Goal: Transaction & Acquisition: Obtain resource

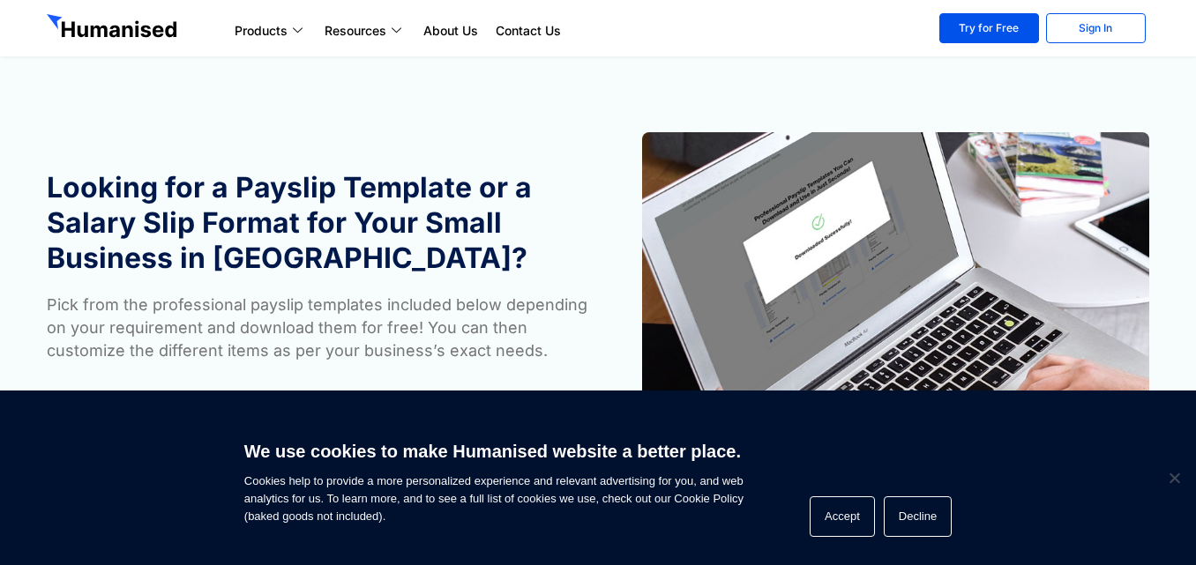
click at [814, 28] on ul "Products Payroll Process staff payroll on time accurately with Humanised Payrol…" at bounding box center [574, 30] width 696 height 21
click at [818, 30] on ul "Products Payroll Process staff payroll on time accurately with Humanised Payrol…" at bounding box center [574, 30] width 696 height 21
click at [766, 40] on ul "Products Payroll Process staff payroll on time accurately with Humanised Payrol…" at bounding box center [574, 30] width 696 height 21
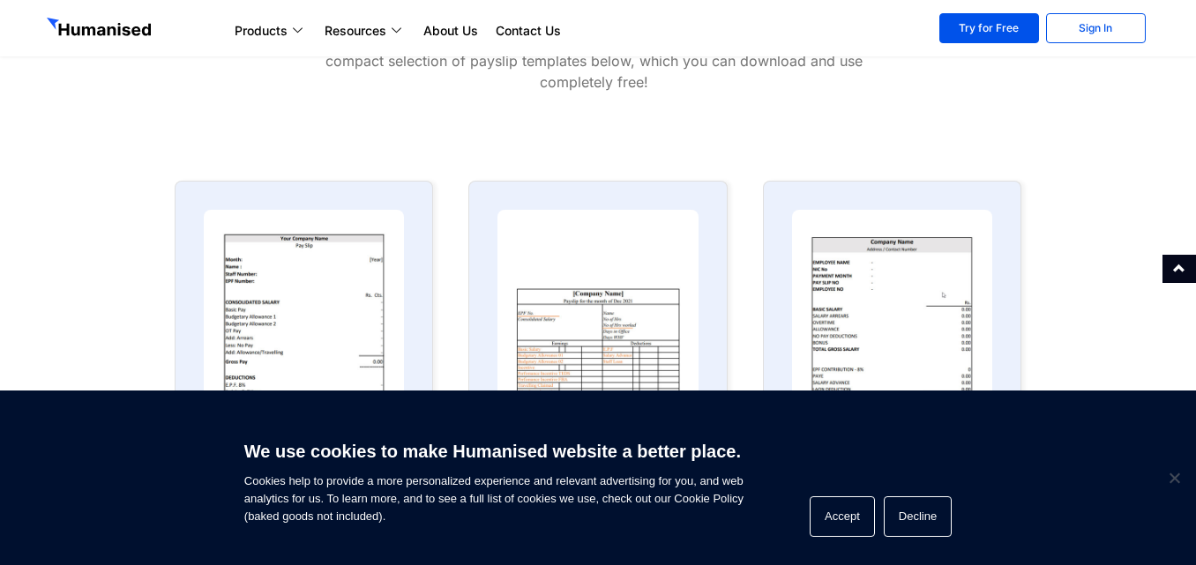
scroll to position [794, 0]
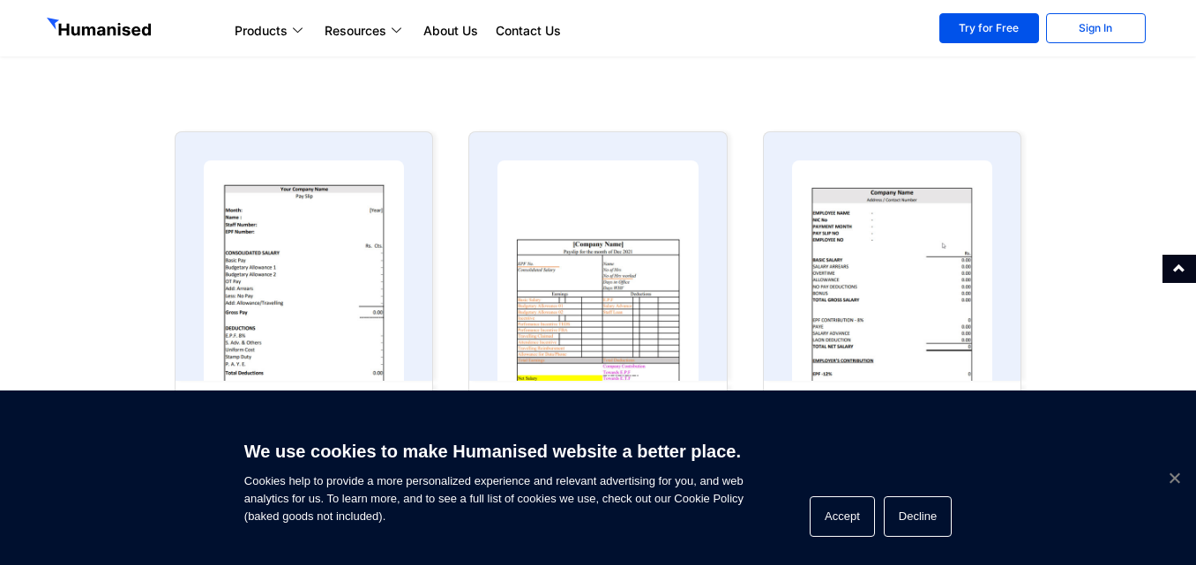
click at [1174, 475] on span "Cookie Notice" at bounding box center [1174, 478] width 18 height 18
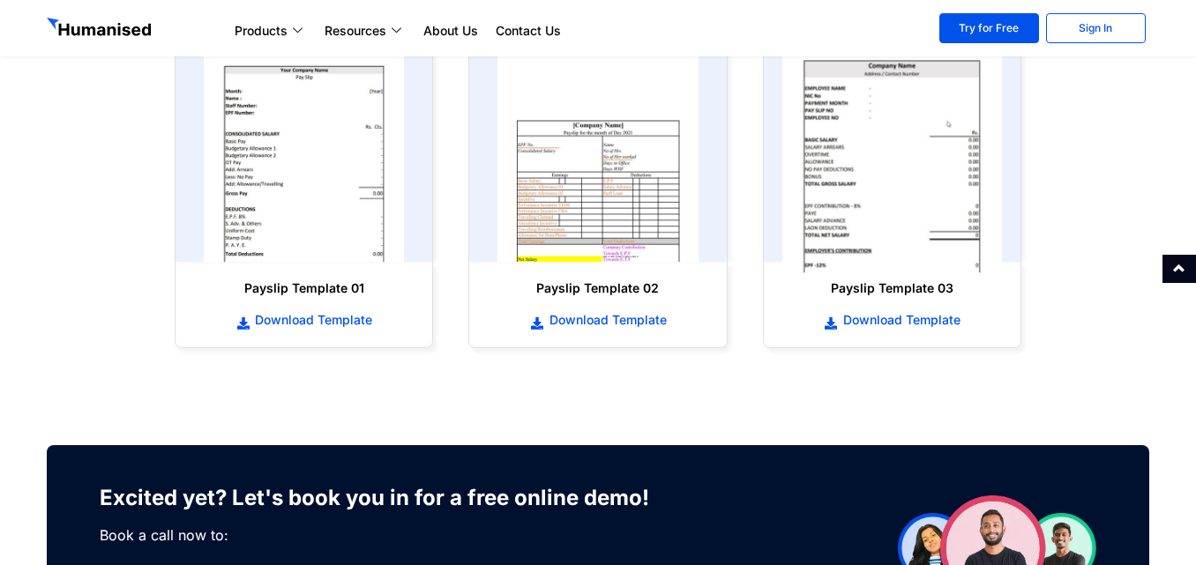
scroll to position [882, 0]
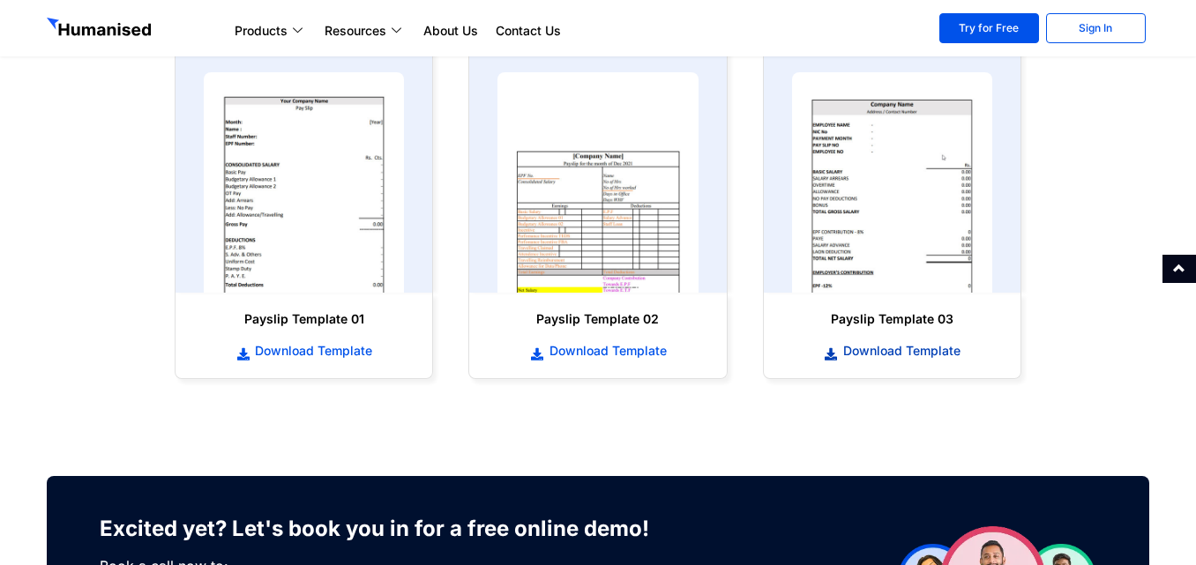
click at [845, 356] on span "Download Template" at bounding box center [900, 351] width 122 height 18
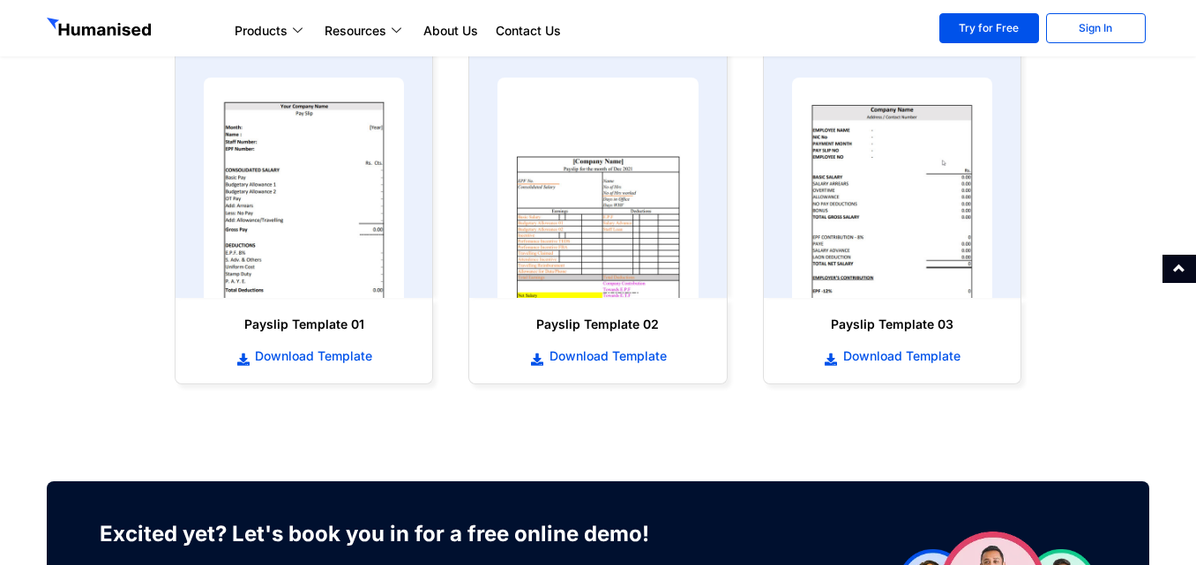
scroll to position [876, 0]
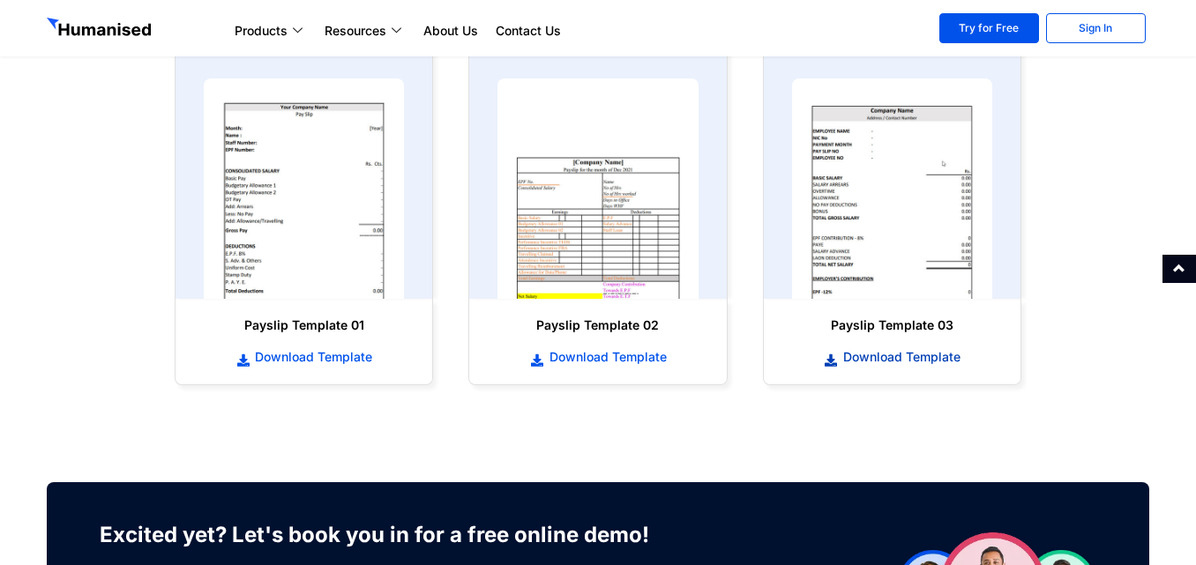
click at [888, 355] on span "Download Template" at bounding box center [900, 357] width 122 height 18
click at [281, 358] on span "Download Template" at bounding box center [312, 357] width 122 height 18
click at [595, 355] on span "Download Template" at bounding box center [606, 357] width 122 height 18
click at [565, 360] on span "Download Template" at bounding box center [606, 357] width 122 height 18
